Goal: Task Accomplishment & Management: Manage account settings

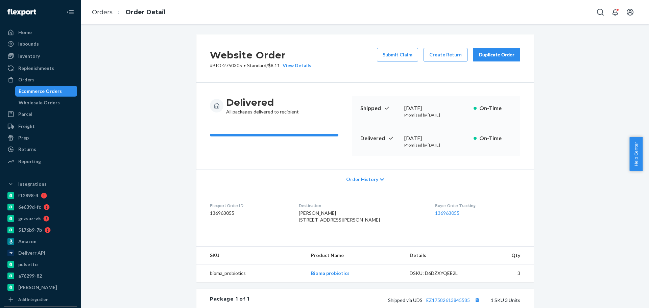
click at [53, 92] on div "Ecommerce Orders" at bounding box center [40, 91] width 43 height 7
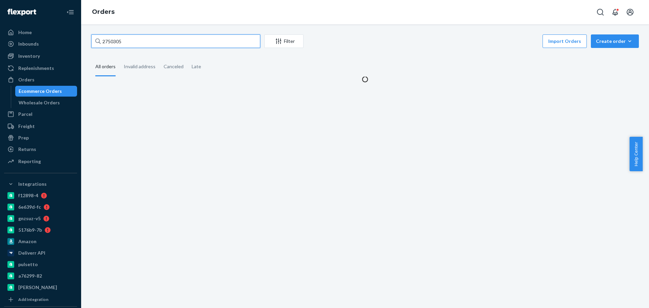
click at [152, 38] on input "2750305" at bounding box center [175, 41] width 169 height 14
paste input "61251"
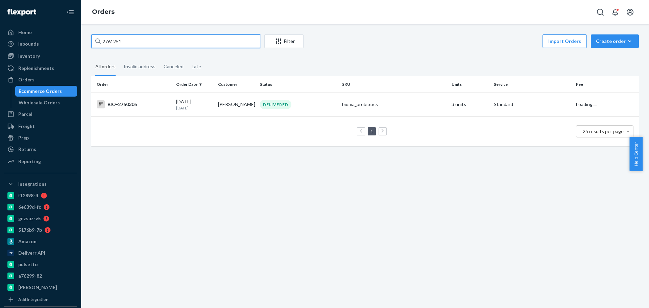
type input "2761251"
click at [152, 107] on div "BIO-2761251" at bounding box center [134, 104] width 74 height 8
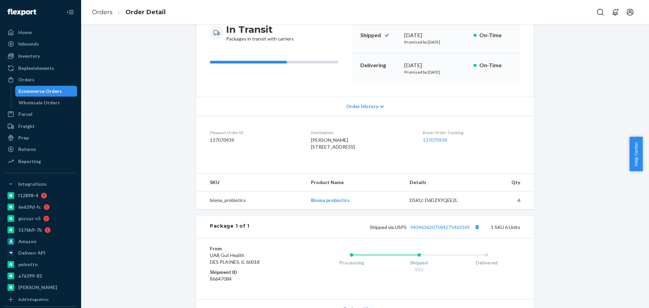
scroll to position [127, 0]
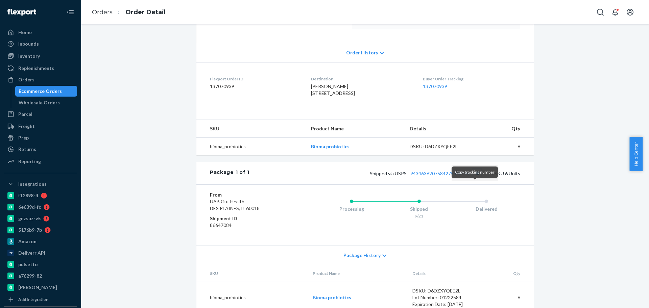
click at [474, 178] on button "Copy tracking number" at bounding box center [476, 173] width 9 height 9
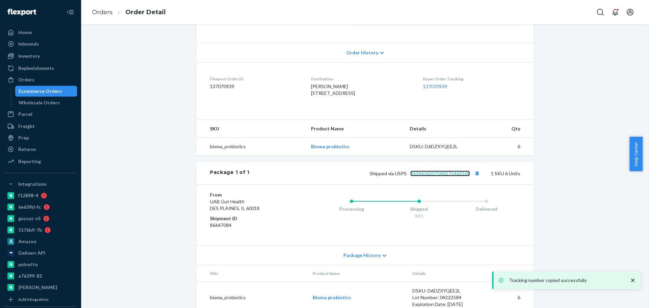
click at [430, 176] on link "9434636207584275463169" at bounding box center [439, 174] width 59 height 6
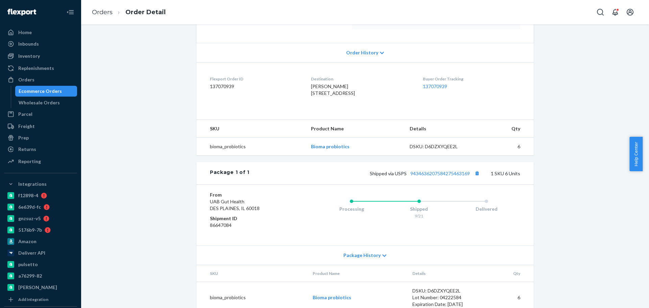
click at [47, 88] on div "Ecommerce Orders" at bounding box center [40, 91] width 43 height 7
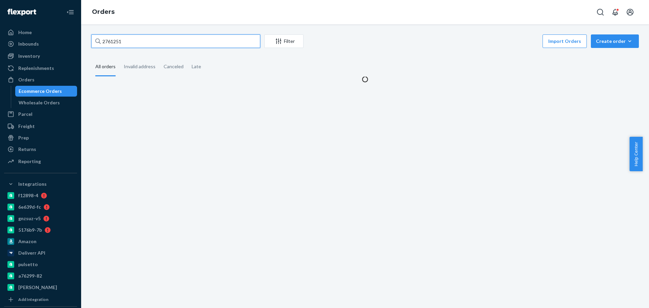
click at [149, 41] on input "2761251" at bounding box center [175, 41] width 169 height 14
paste input "2684470"
type input "2684470"
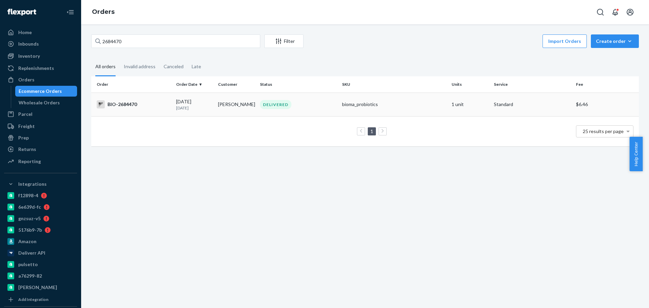
click at [146, 106] on div "BIO-2684470" at bounding box center [134, 104] width 74 height 8
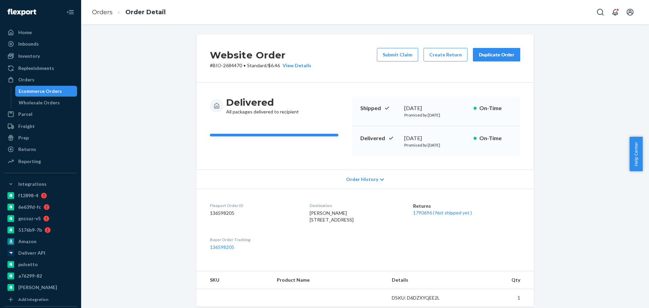
scroll to position [127, 0]
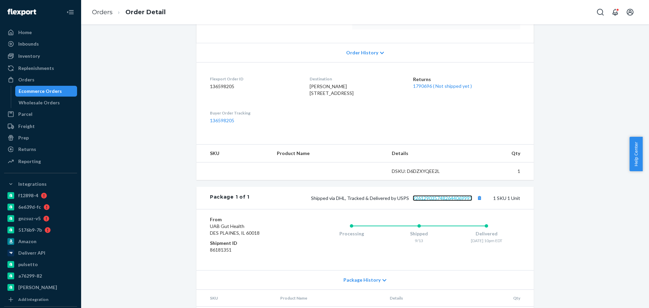
click at [436, 201] on link "9261290357482644069995" at bounding box center [442, 198] width 59 height 6
click at [51, 90] on div "Ecommerce Orders" at bounding box center [40, 91] width 43 height 7
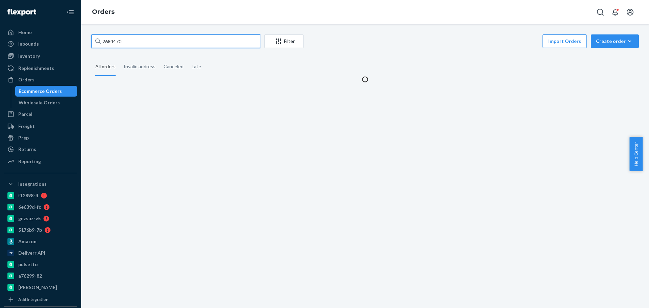
click at [126, 41] on input "2684470" at bounding box center [175, 41] width 169 height 14
paste input "421698"
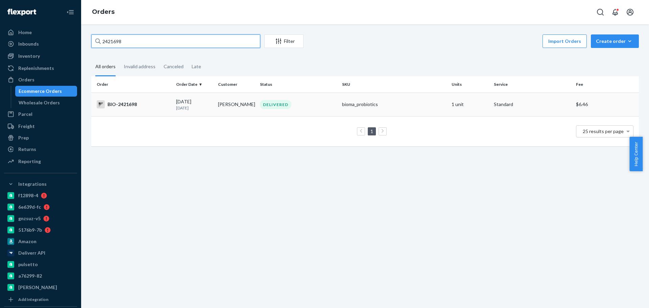
type input "2421698"
click at [142, 99] on td "BIO-2421698" at bounding box center [132, 105] width 82 height 24
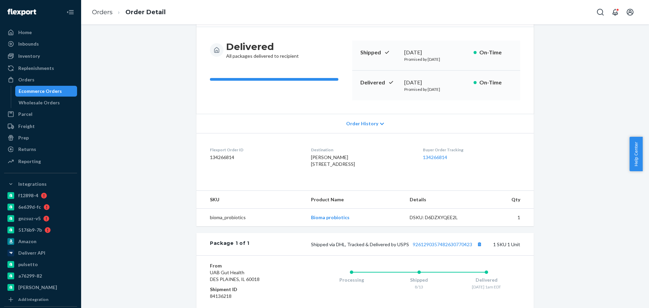
scroll to position [84, 0]
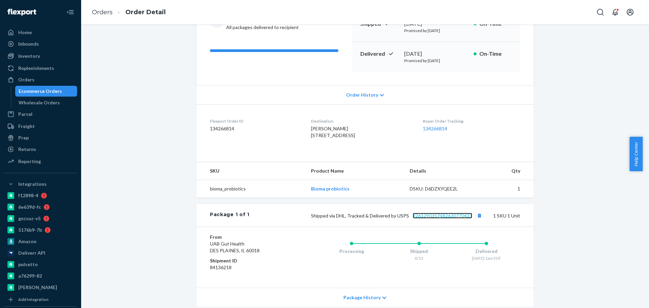
click at [431, 219] on link "9261290357482630770423" at bounding box center [442, 216] width 59 height 6
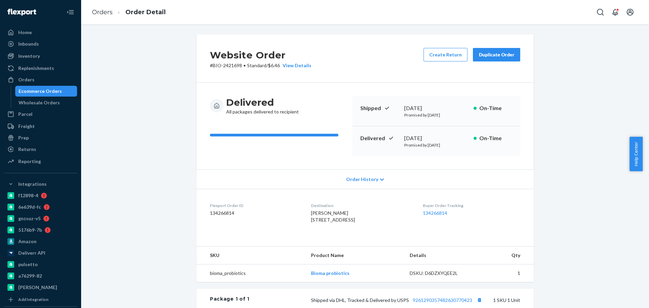
click at [45, 92] on div "Ecommerce Orders" at bounding box center [40, 91] width 43 height 7
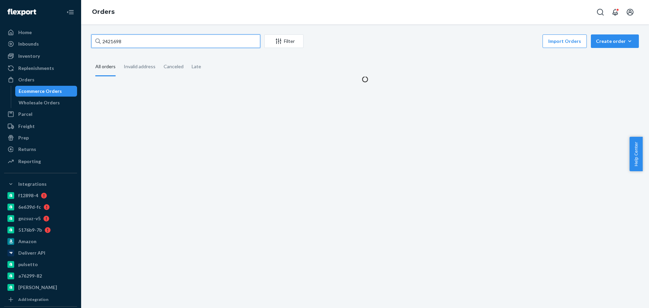
click at [125, 41] on input "2421698" at bounding box center [175, 41] width 169 height 14
paste input "[PERSON_NAME]"
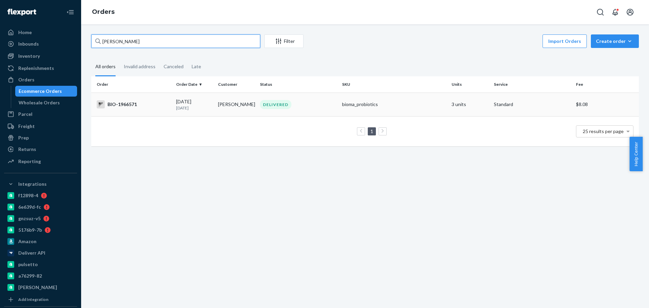
type input "[PERSON_NAME]"
click at [151, 101] on div "BIO-1966571" at bounding box center [134, 104] width 74 height 8
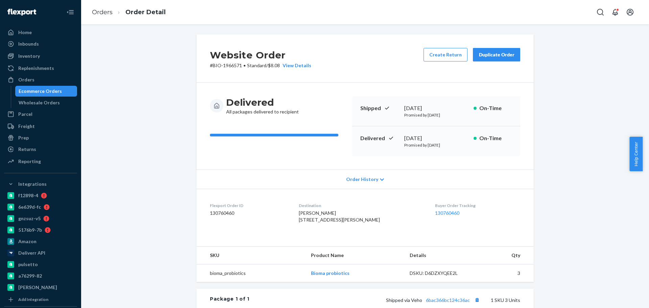
click at [228, 66] on p "# BIO-1966571 • Standard / $8.08 View Details" at bounding box center [260, 65] width 101 height 7
copy p "1966571"
click at [52, 82] on div "Orders" at bounding box center [41, 79] width 72 height 9
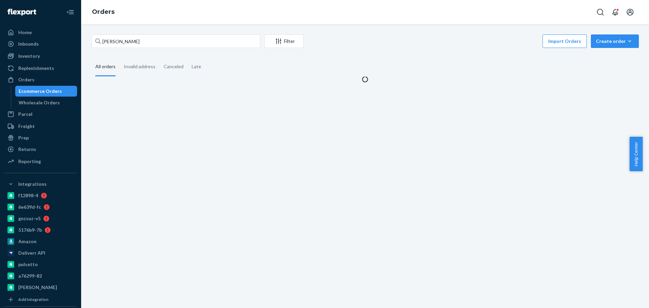
click at [48, 92] on div "Ecommerce Orders" at bounding box center [40, 91] width 43 height 7
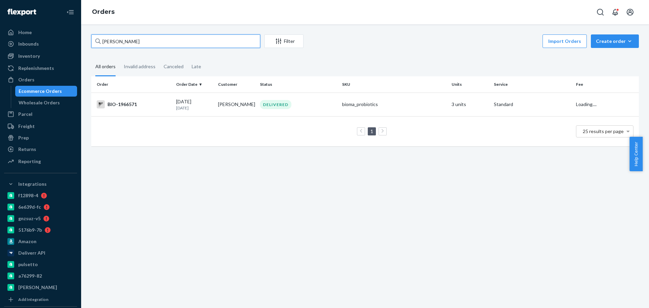
click at [145, 42] on input "[PERSON_NAME]" at bounding box center [175, 41] width 169 height 14
paste input "2686756"
type input "2686756"
click at [145, 109] on td "BIO-2686756" at bounding box center [132, 105] width 82 height 25
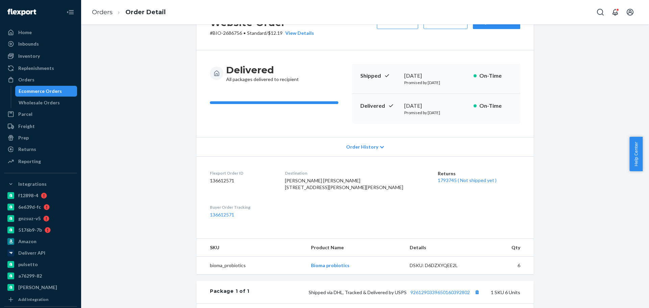
scroll to position [84, 0]
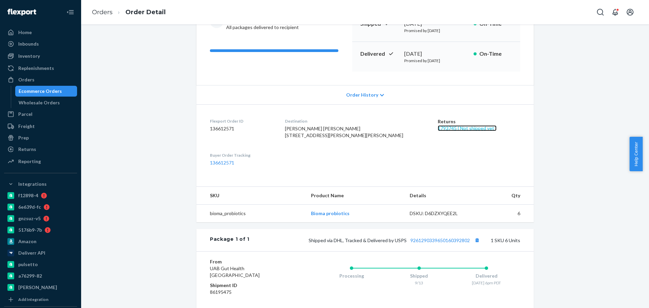
click at [439, 128] on link "1793745 ( Not shipped yet )" at bounding box center [467, 128] width 59 height 6
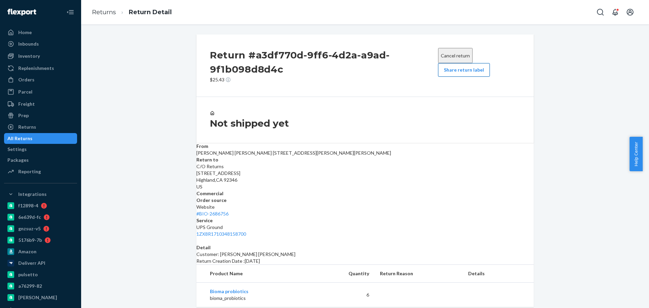
click at [451, 77] on button "Share return label" at bounding box center [464, 70] width 52 height 14
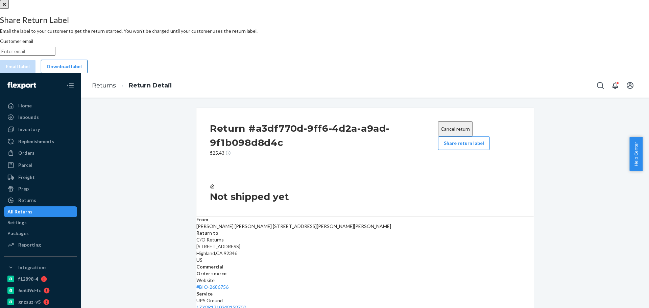
click at [88, 73] on button "Download label" at bounding box center [64, 67] width 47 height 14
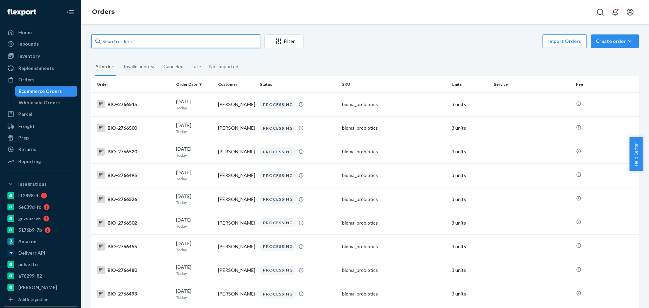
click at [148, 41] on input "text" at bounding box center [175, 41] width 169 height 14
paste input "carolyngirard@aol.com"
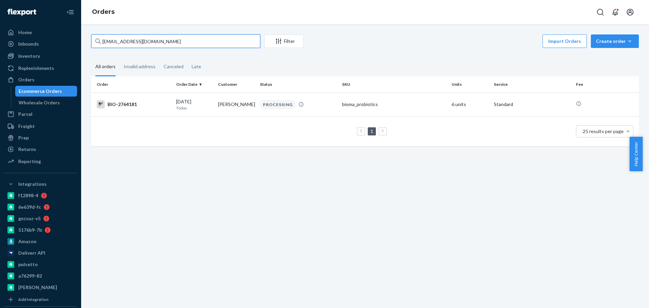
click at [181, 42] on input "carolyngirard@aol.com" at bounding box center [175, 41] width 169 height 14
paste input "2764181"
type input "2764181"
click at [153, 107] on div "BIO-2764181" at bounding box center [134, 104] width 74 height 8
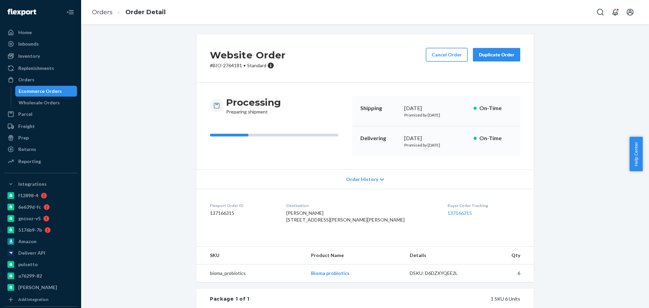
click at [433, 58] on button "Cancel Order" at bounding box center [447, 55] width 42 height 14
click at [436, 53] on button "Cancel Order" at bounding box center [447, 55] width 42 height 14
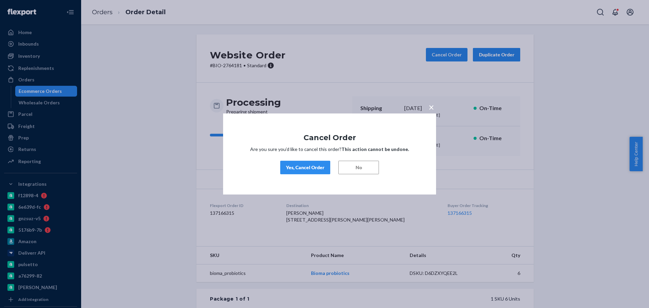
click at [305, 164] on button "Yes, Cancel Order" at bounding box center [305, 168] width 50 height 14
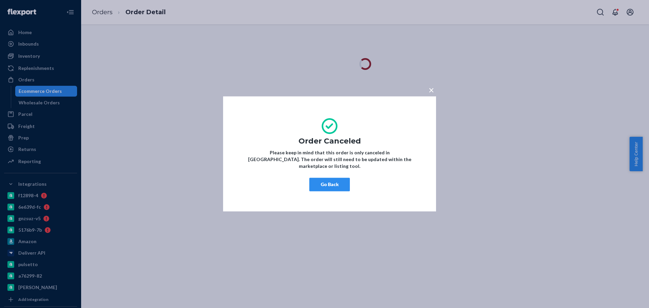
click at [320, 186] on button "Go Back" at bounding box center [329, 185] width 41 height 14
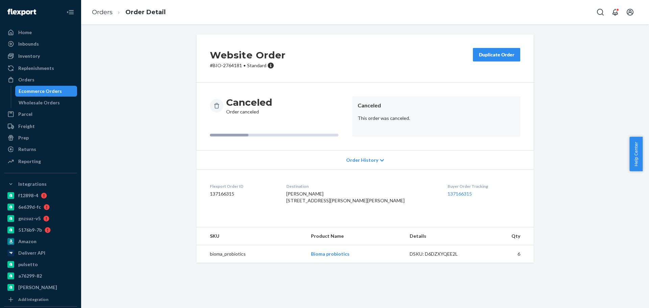
click at [26, 93] on div "Ecommerce Orders" at bounding box center [40, 91] width 43 height 7
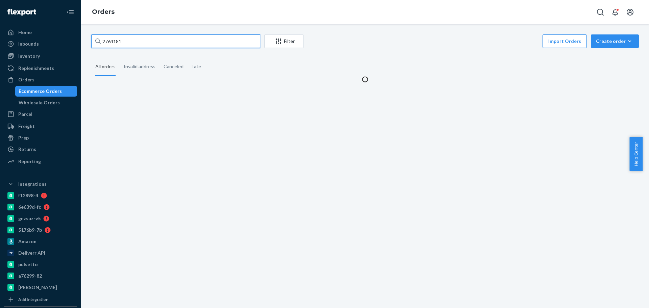
click at [188, 43] on input "2764181" at bounding box center [175, 41] width 169 height 14
paste input "606"
type input "2766061"
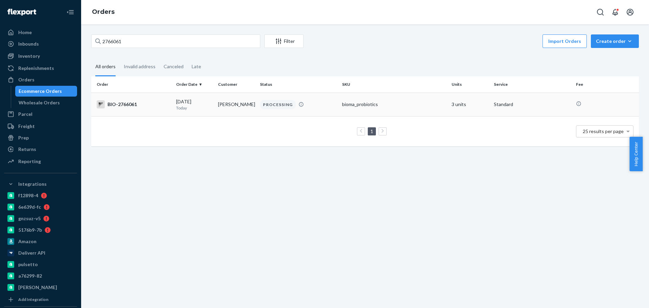
click at [148, 107] on div "BIO-2766061" at bounding box center [134, 104] width 74 height 8
click at [148, 107] on div "2766061 Filter Import Orders Create order Ecommerce order Removal order All ord…" at bounding box center [365, 166] width 568 height 284
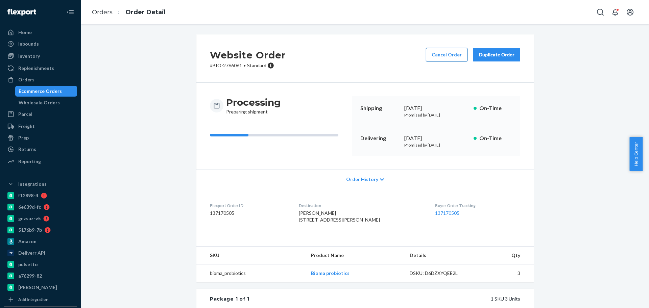
click at [444, 55] on button "Cancel Order" at bounding box center [447, 55] width 42 height 14
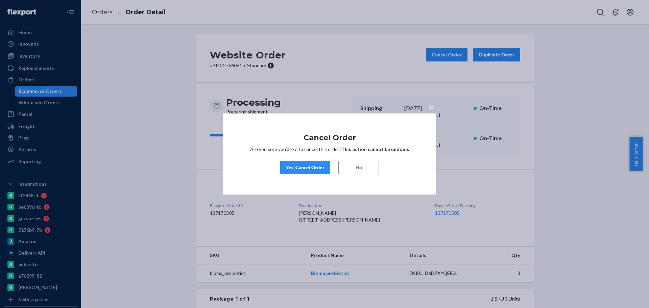
click at [313, 166] on div "Yes, Cancel Order" at bounding box center [305, 167] width 39 height 7
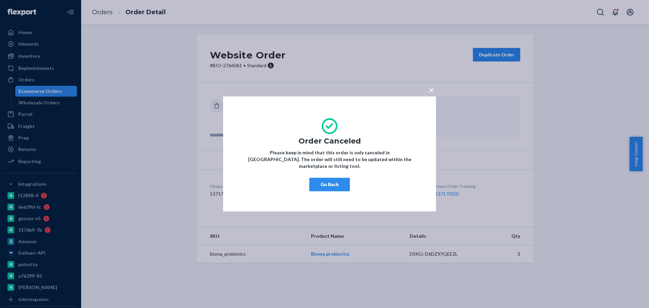
click at [324, 178] on button "Go Back" at bounding box center [329, 185] width 41 height 14
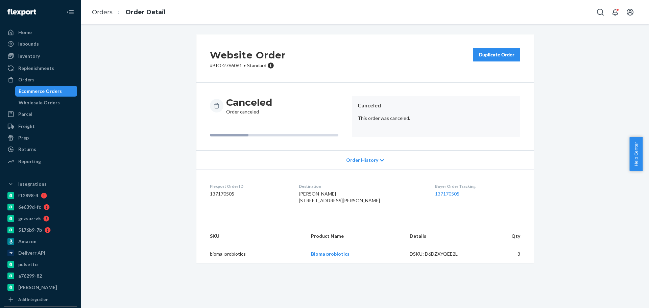
click at [154, 124] on div "Website Order # BIO-2766061 • Standard Duplicate Order Canceled Order canceled …" at bounding box center [365, 152] width 558 height 237
click at [153, 124] on div "Website Order # BIO-2766061 • Standard Duplicate Order Canceled Order canceled …" at bounding box center [365, 152] width 558 height 237
click at [152, 83] on div "Website Order # BIO-2766061 • Standard Duplicate Order Canceled Order canceled …" at bounding box center [365, 152] width 558 height 237
click at [155, 110] on div "Website Order # BIO-2766061 • Standard Duplicate Order Canceled Order canceled …" at bounding box center [365, 152] width 558 height 237
click at [35, 91] on div "Ecommerce Orders" at bounding box center [40, 91] width 43 height 7
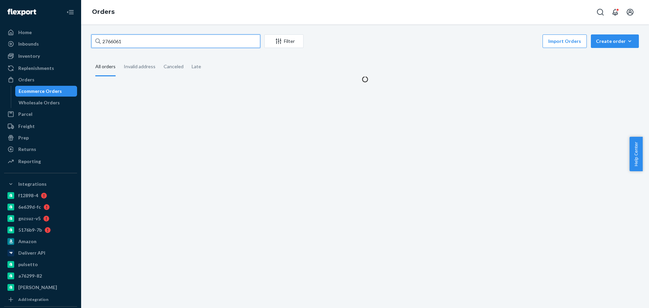
click at [145, 36] on input "2766061" at bounding box center [175, 41] width 169 height 14
paste input "275694"
type input "2756941"
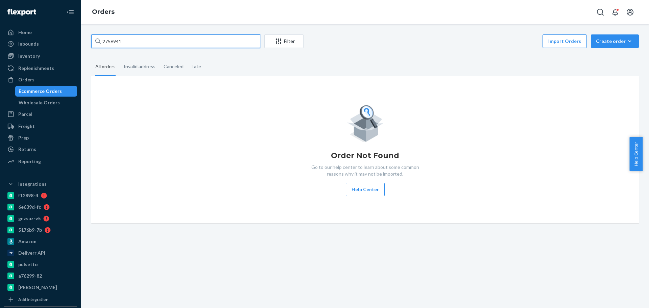
click at [152, 42] on input "2756941" at bounding box center [175, 41] width 169 height 14
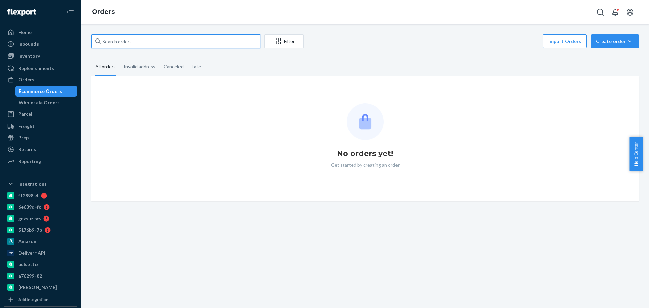
click at [111, 42] on input "text" at bounding box center [175, 41] width 169 height 14
paste input "2756941"
type input "2756941"
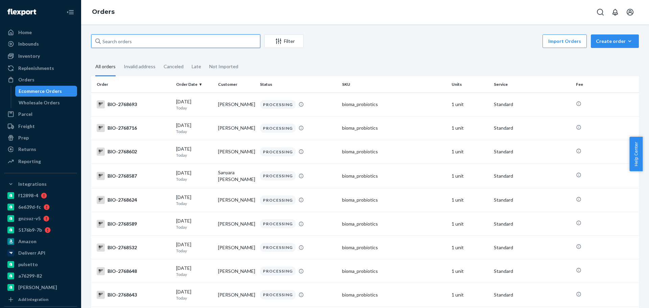
drag, startPoint x: 112, startPoint y: 45, endPoint x: 126, endPoint y: 9, distance: 38.8
click at [112, 46] on input "text" at bounding box center [175, 41] width 169 height 14
paste input "2756941"
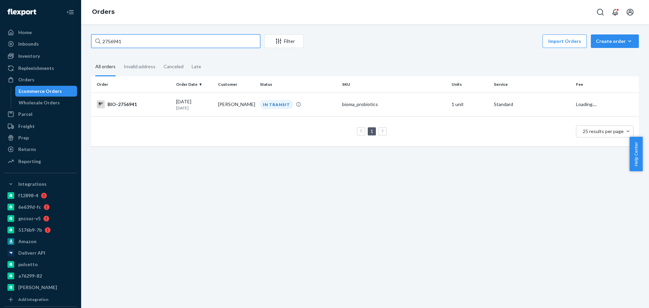
type input "2756941"
click at [146, 106] on div "BIO-2756941" at bounding box center [134, 104] width 74 height 8
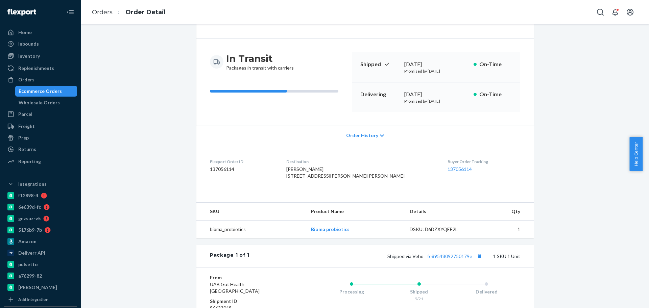
scroll to position [84, 0]
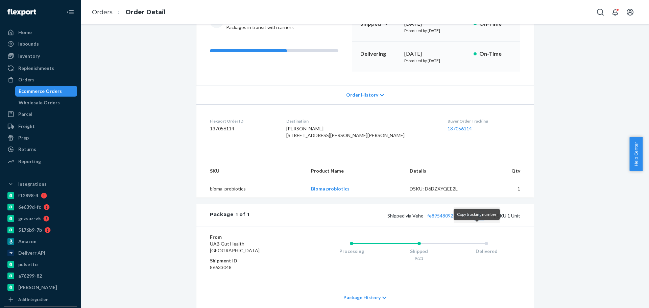
click at [477, 220] on button "Copy tracking number" at bounding box center [479, 215] width 9 height 9
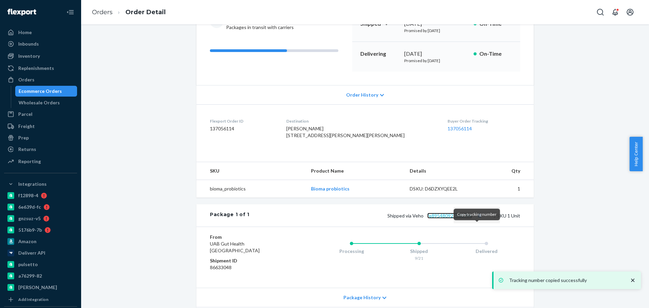
click at [443, 219] on link "fe89548092750179e" at bounding box center [449, 216] width 45 height 6
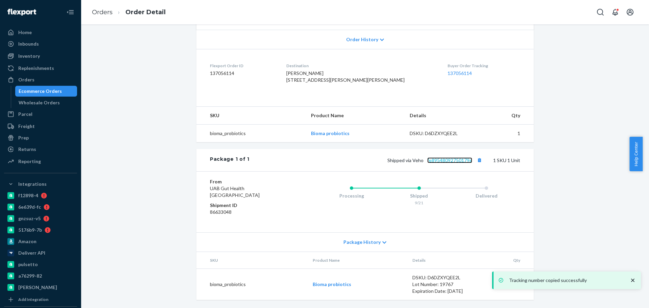
scroll to position [153, 0]
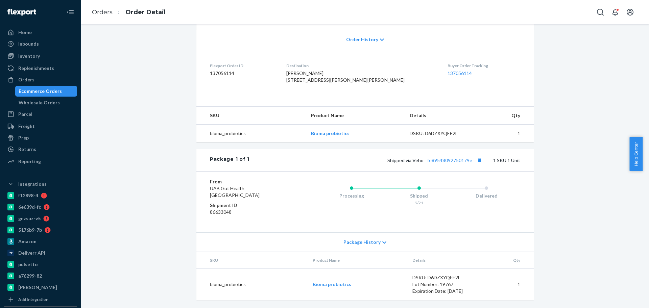
click at [24, 91] on div "Ecommerce Orders" at bounding box center [40, 91] width 43 height 7
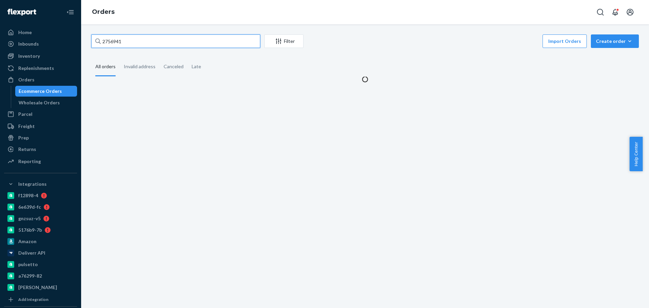
drag, startPoint x: 133, startPoint y: 41, endPoint x: 138, endPoint y: 41, distance: 4.7
click at [134, 41] on input "2756941" at bounding box center [175, 41] width 169 height 14
paste input "2667306"
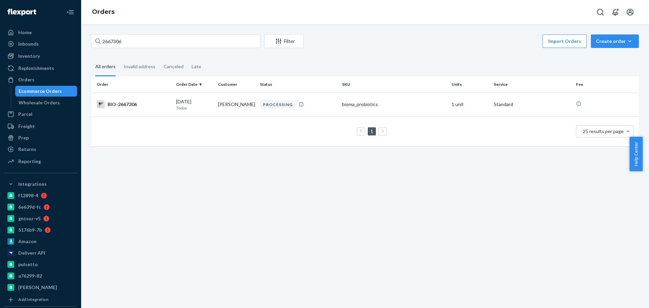
click at [223, 178] on div "2667306 Filter Import Orders Create order Ecommerce order Removal order All ord…" at bounding box center [365, 166] width 568 height 284
click at [132, 43] on input "2667306" at bounding box center [175, 41] width 169 height 14
paste input "2644098"
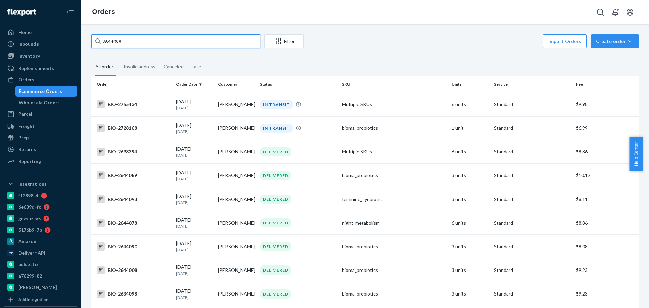
click at [141, 44] on input "2644098" at bounding box center [175, 41] width 169 height 14
paste input "2777866"
click at [146, 38] on input "2777866" at bounding box center [175, 41] width 169 height 14
paste input "67972"
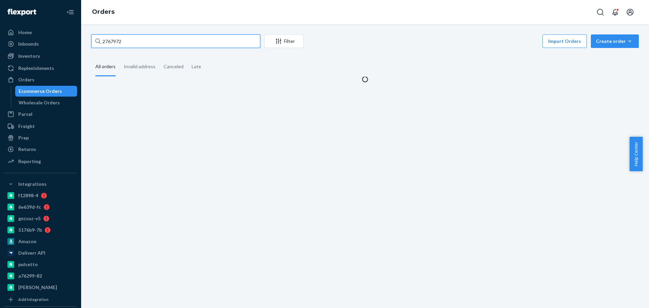
type input "2767972"
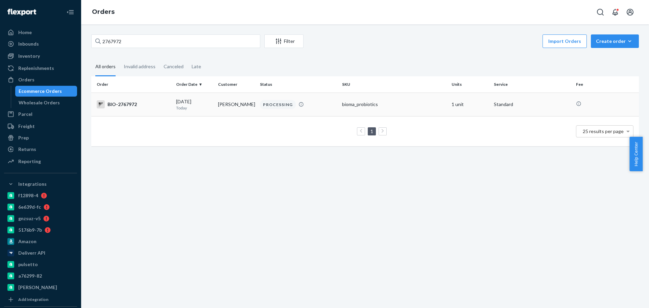
click at [140, 107] on div "BIO-2767972" at bounding box center [134, 104] width 74 height 8
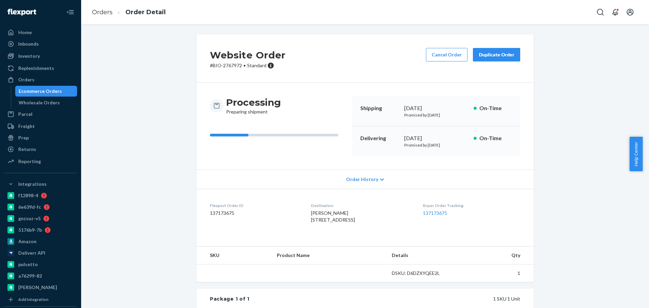
click at [433, 47] on div "Website Order # BIO-2767972 • Standard Cancel Order Duplicate Order" at bounding box center [364, 58] width 337 height 48
click at [437, 49] on button "Cancel Order" at bounding box center [447, 55] width 42 height 14
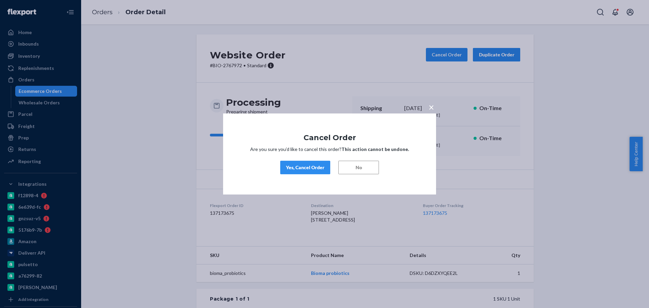
click at [313, 161] on button "Yes, Cancel Order" at bounding box center [305, 168] width 50 height 14
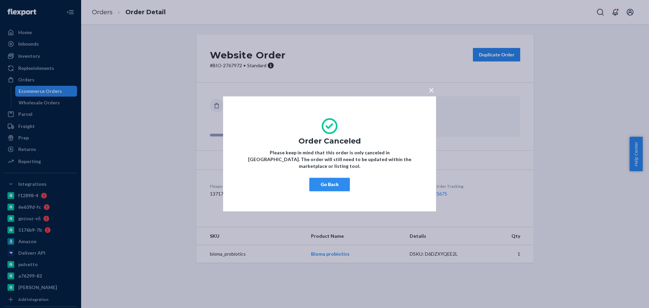
click at [323, 178] on button "Go Back" at bounding box center [329, 185] width 41 height 14
